Goal: Transaction & Acquisition: Book appointment/travel/reservation

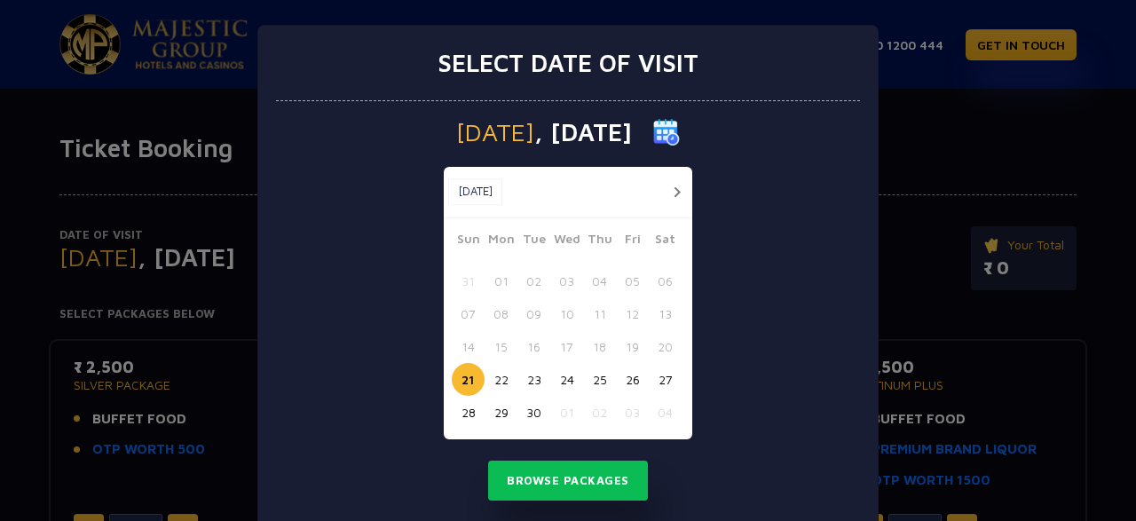
click at [602, 382] on button "25" at bounding box center [599, 379] width 33 height 33
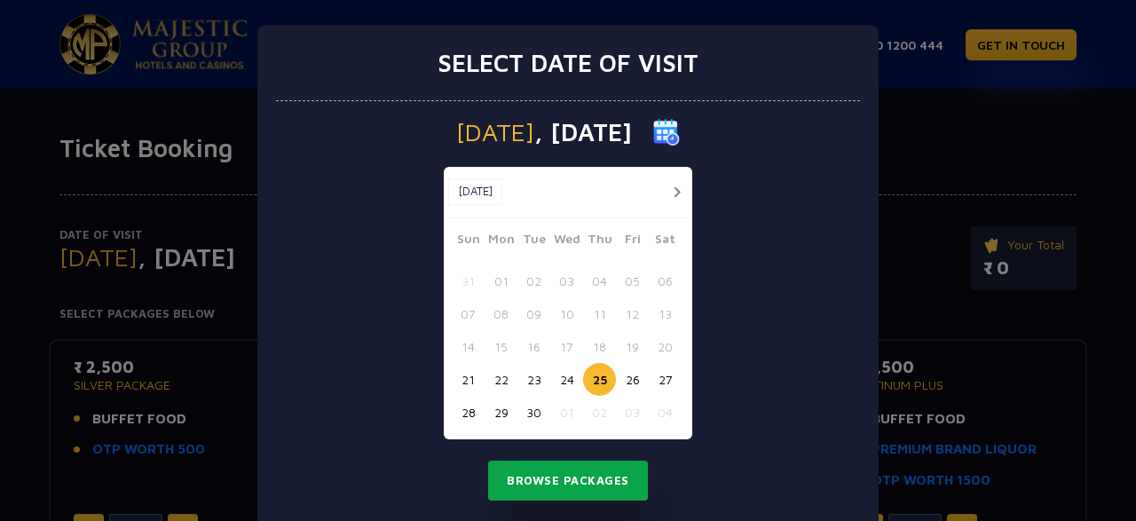
click at [559, 485] on button "Browse Packages" at bounding box center [568, 480] width 160 height 41
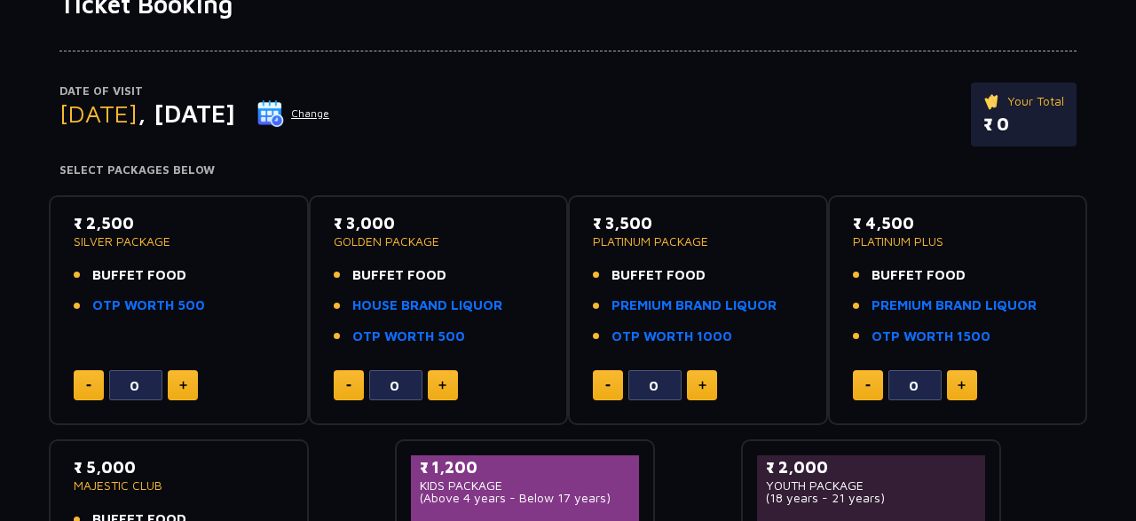
scroll to position [145, 0]
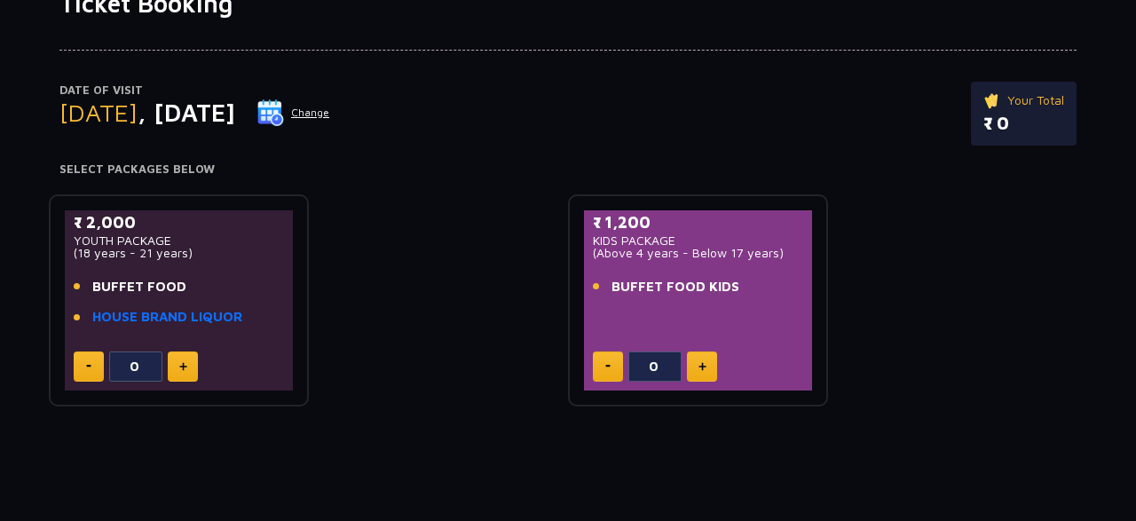
click at [706, 362] on button at bounding box center [702, 366] width 30 height 30
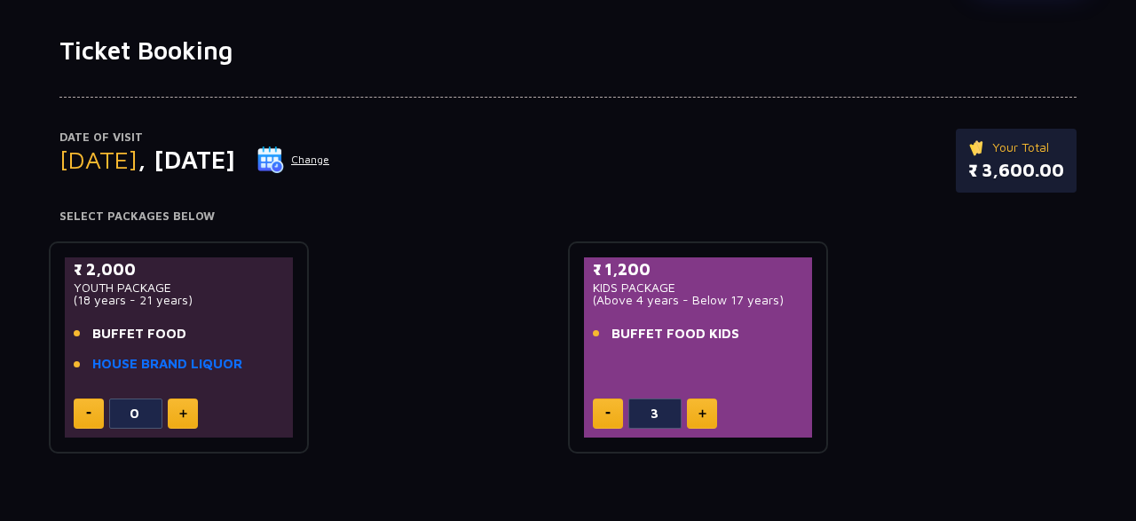
scroll to position [97, 0]
click at [609, 416] on button at bounding box center [608, 414] width 30 height 30
type input "0"
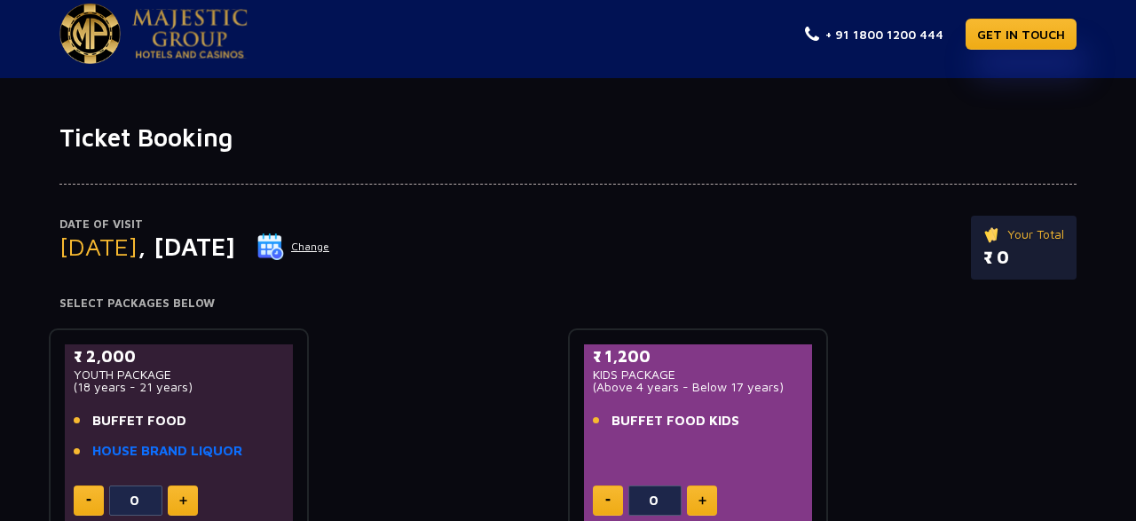
scroll to position [0, 0]
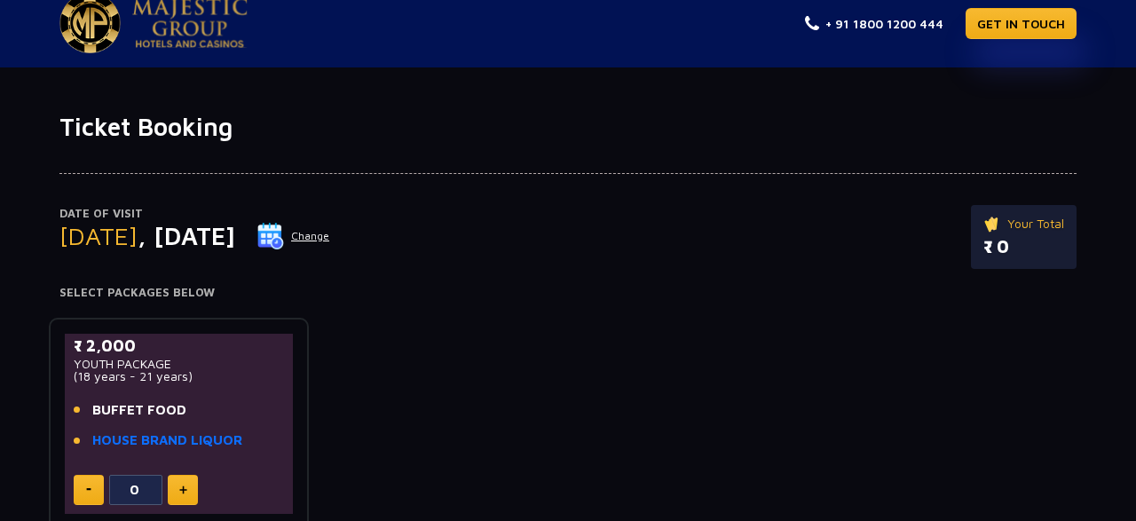
scroll to position [22, 0]
click at [330, 231] on button "Change" at bounding box center [293, 235] width 74 height 28
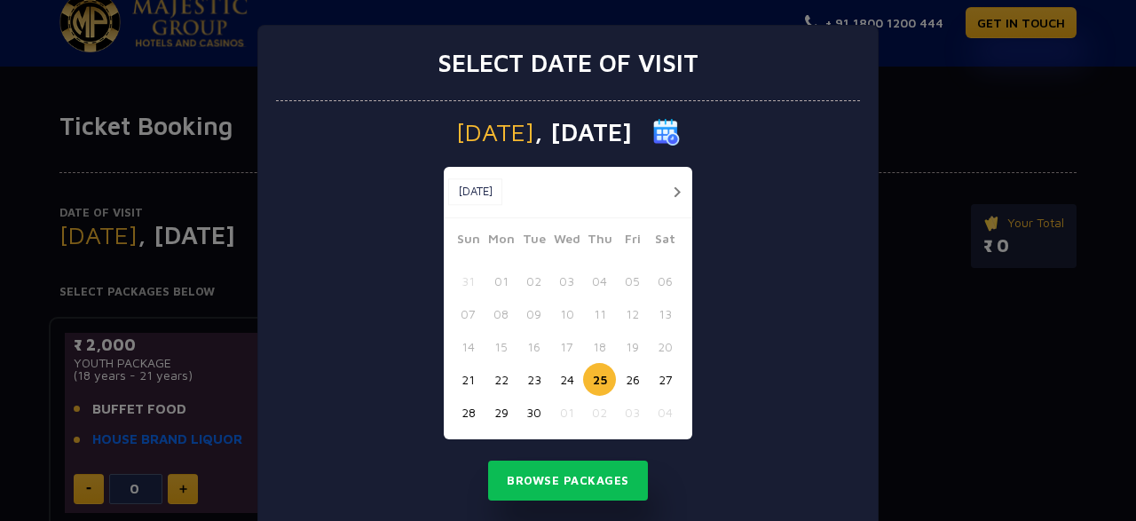
click at [592, 378] on button "25" at bounding box center [599, 379] width 33 height 33
click at [631, 381] on button "26" at bounding box center [632, 379] width 33 height 33
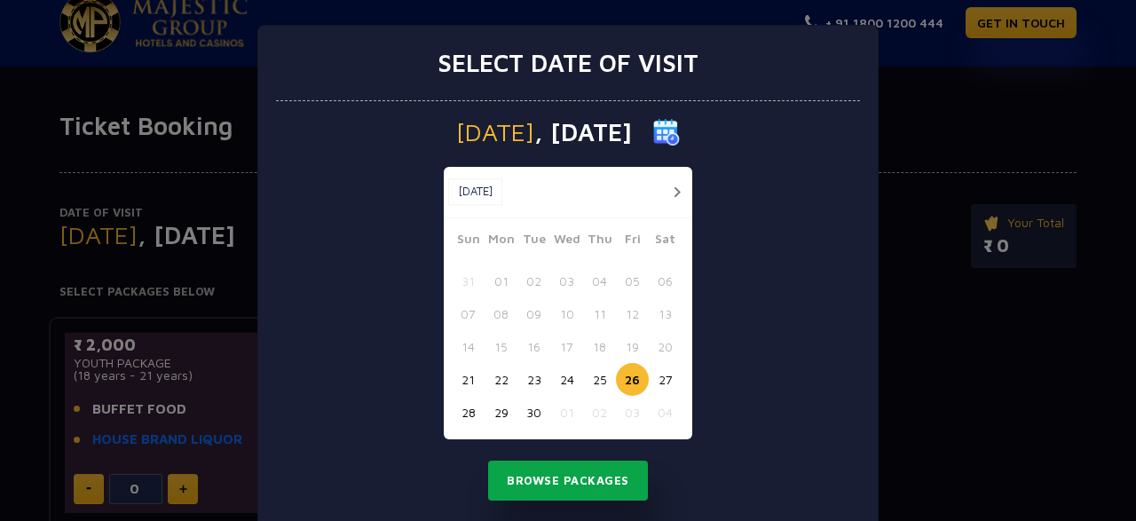
click at [559, 480] on button "Browse Packages" at bounding box center [568, 480] width 160 height 41
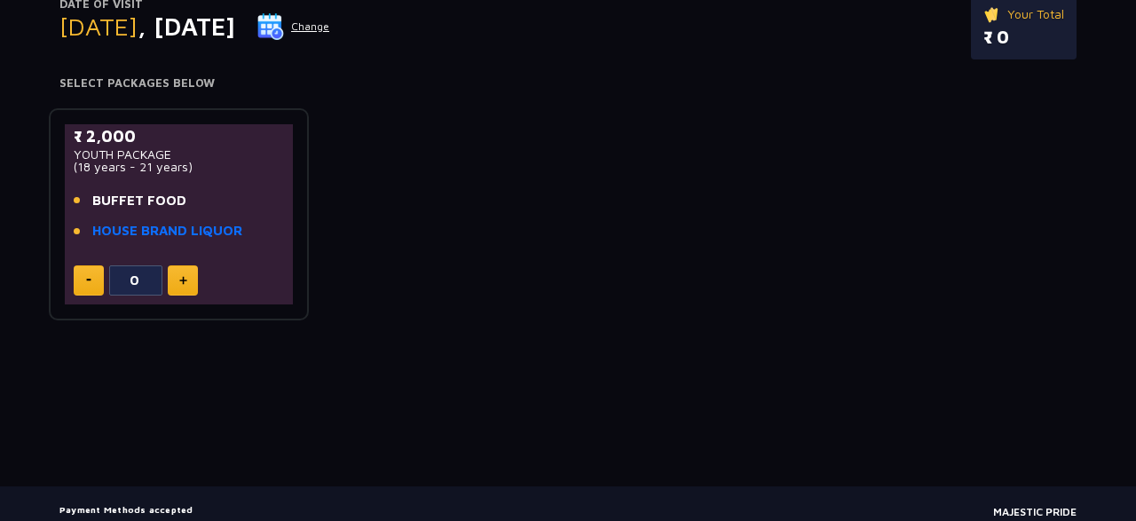
scroll to position [234, 0]
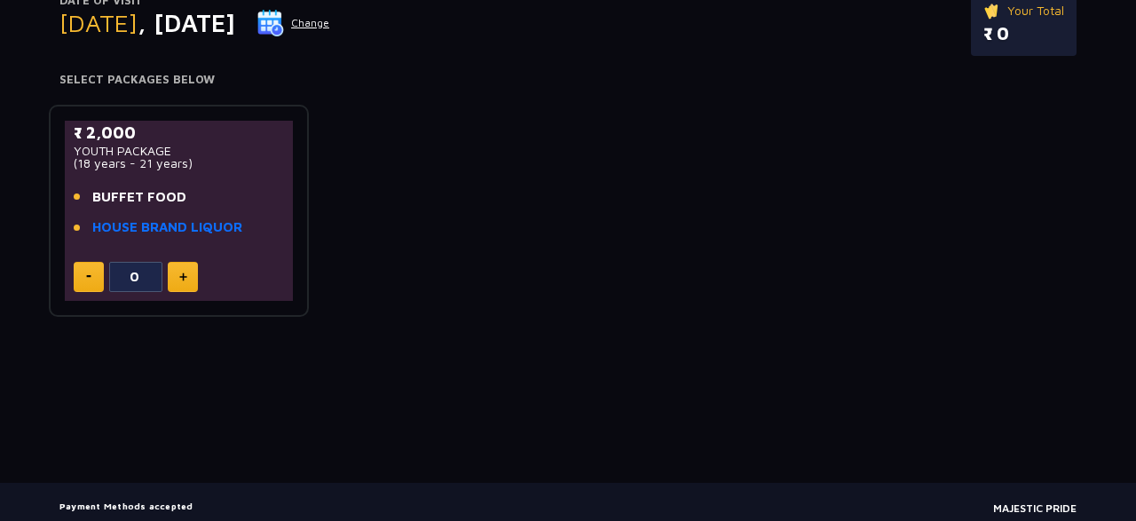
drag, startPoint x: 85, startPoint y: 152, endPoint x: 207, endPoint y: 178, distance: 124.4
click at [207, 178] on div "₹ 2,000 YOUTH PACKAGE (18 years - 21 years) BUFFET FOOD HOUSE BRAND LIQUOR" at bounding box center [179, 185] width 210 height 128
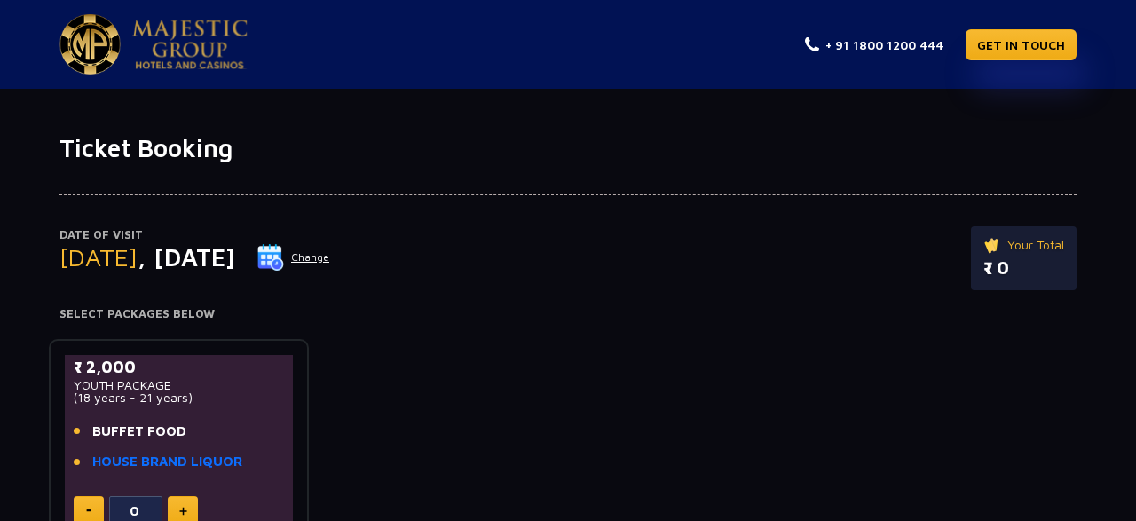
click at [153, 64] on img at bounding box center [189, 45] width 115 height 50
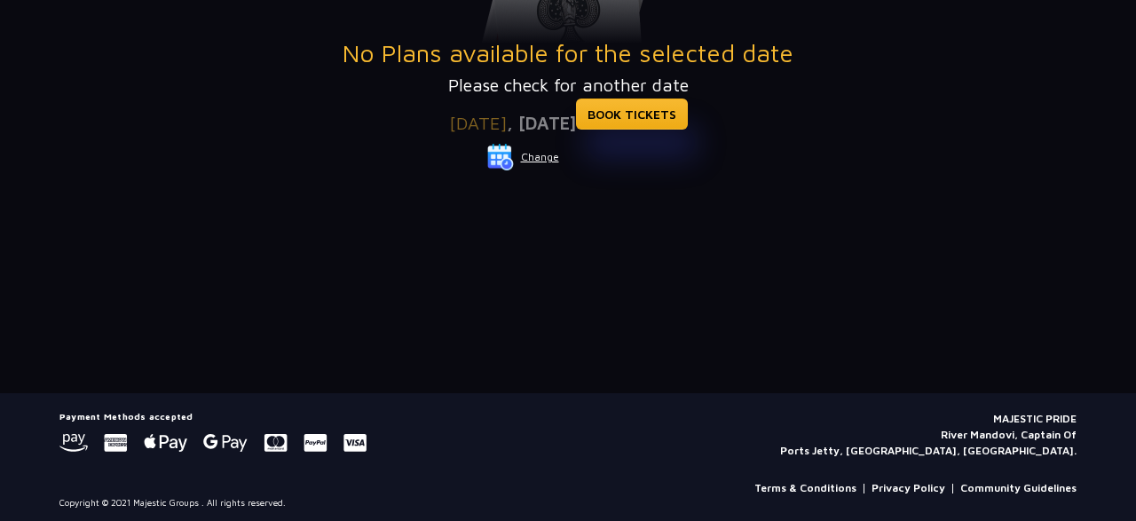
scroll to position [449, 0]
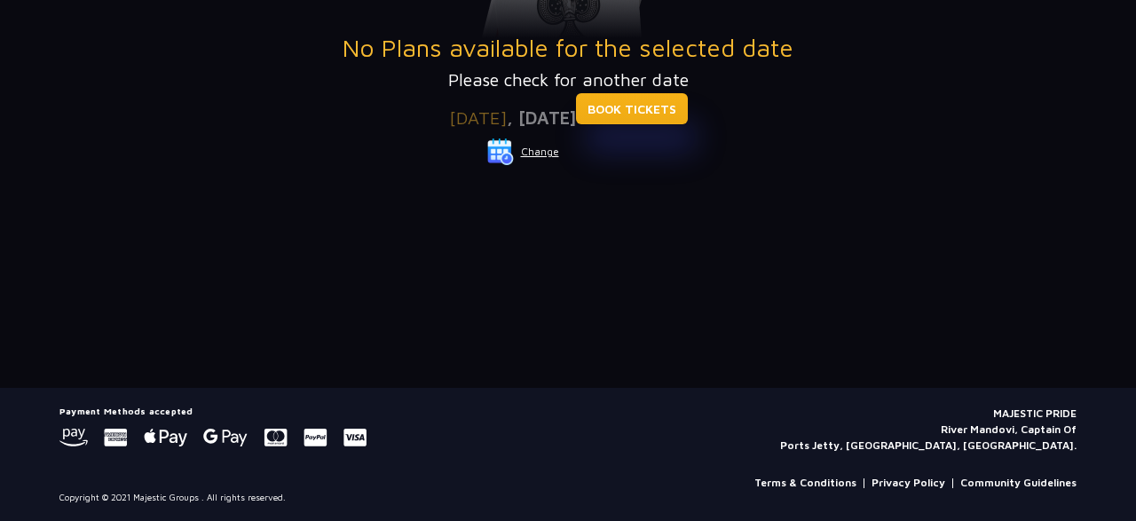
click at [640, 118] on link "BOOK TICKETS" at bounding box center [632, 108] width 112 height 31
